Goal: Information Seeking & Learning: Learn about a topic

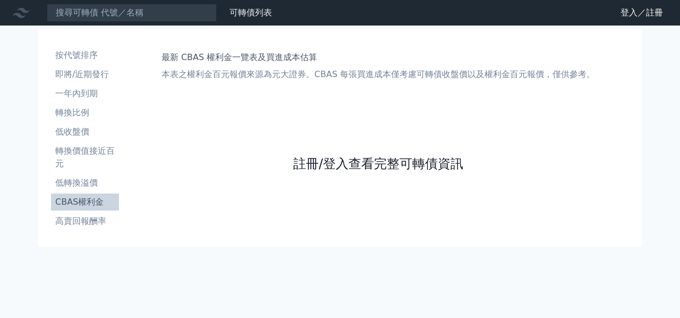
click at [435, 155] on link "註冊/登入查看完整可轉債資訊" at bounding box center [378, 163] width 170 height 17
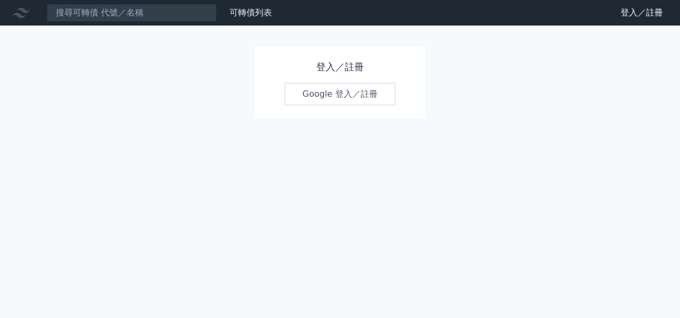
click at [353, 77] on div "登入／註冊 Google 登入／註冊" at bounding box center [340, 82] width 170 height 71
click at [351, 86] on link "Google 登入／註冊" at bounding box center [340, 94] width 110 height 22
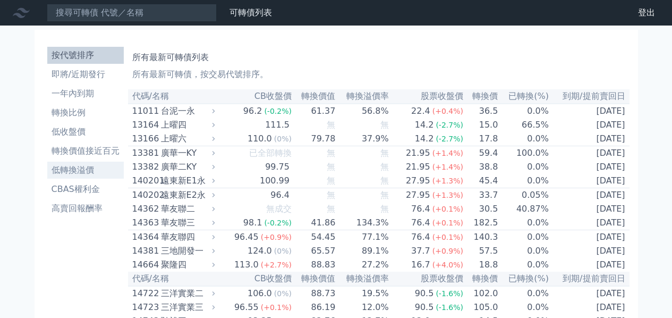
click at [105, 133] on ul "按代號排序 即將/近期發行 一年內到期 轉換比例 低收盤價 轉換價值接近百元 低轉換溢價 CBAS權利金 高賣回報酬率" at bounding box center [85, 132] width 76 height 170
click at [105, 190] on li "CBAS權利金" at bounding box center [85, 189] width 76 height 13
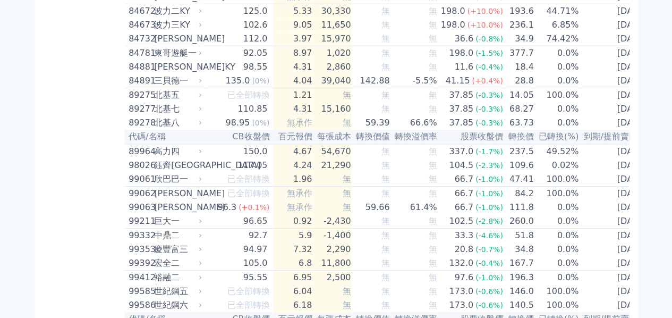
scroll to position [5798, 0]
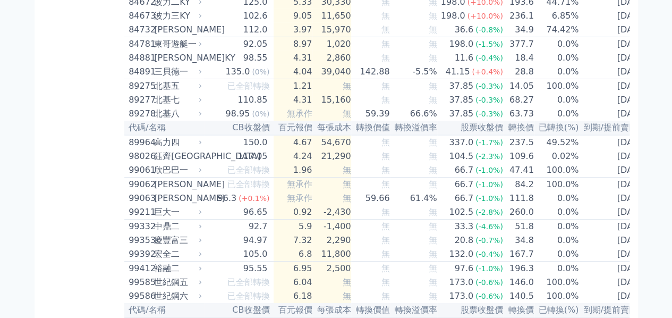
drag, startPoint x: 310, startPoint y: 207, endPoint x: 357, endPoint y: 208, distance: 46.7
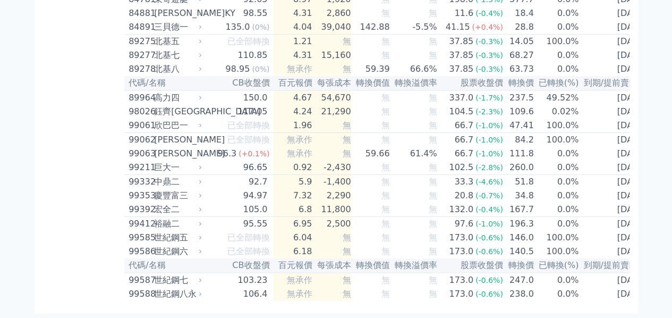
scroll to position [5851, 0]
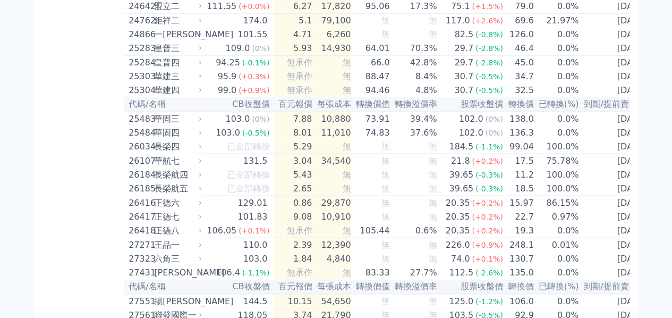
scroll to position [0, 0]
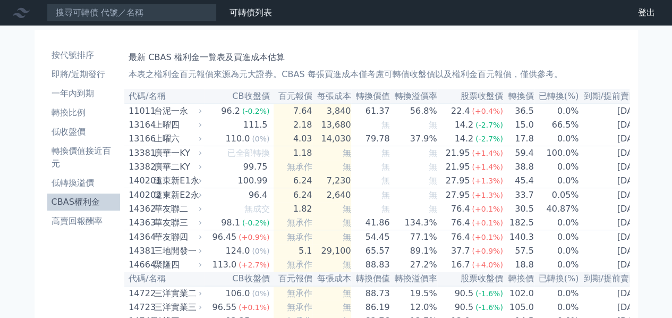
click at [61, 203] on li "CBAS權利金" at bounding box center [83, 201] width 73 height 13
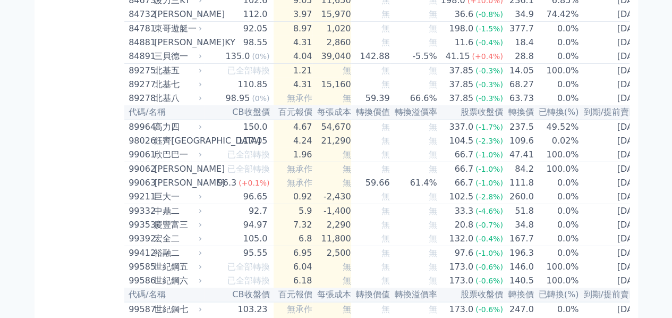
scroll to position [5821, 0]
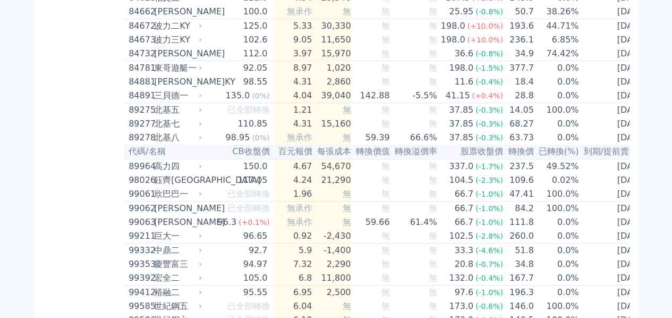
scroll to position [5715, 0]
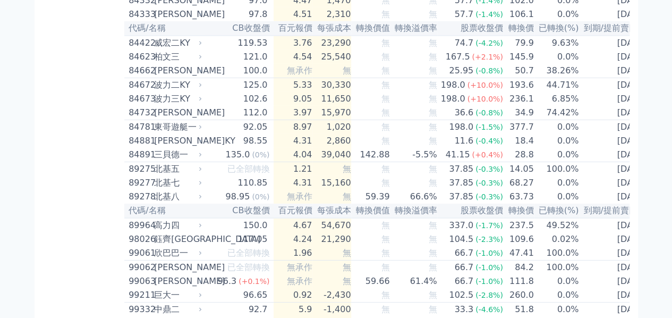
drag, startPoint x: 122, startPoint y: 124, endPoint x: 625, endPoint y: 122, distance: 502.4
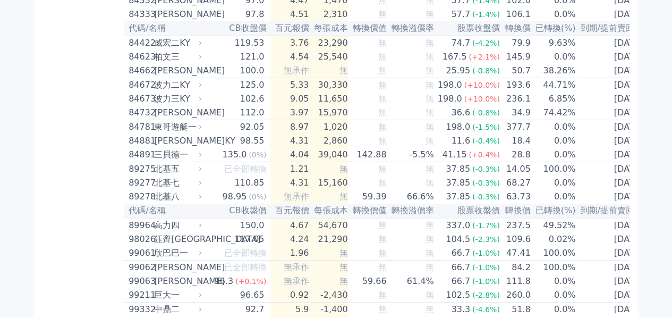
drag, startPoint x: 646, startPoint y: 125, endPoint x: 92, endPoint y: 124, distance: 553.4
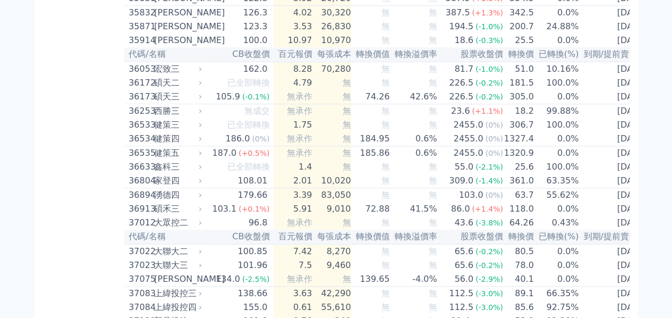
scroll to position [2549, 0]
